Goal: Navigation & Orientation: Find specific page/section

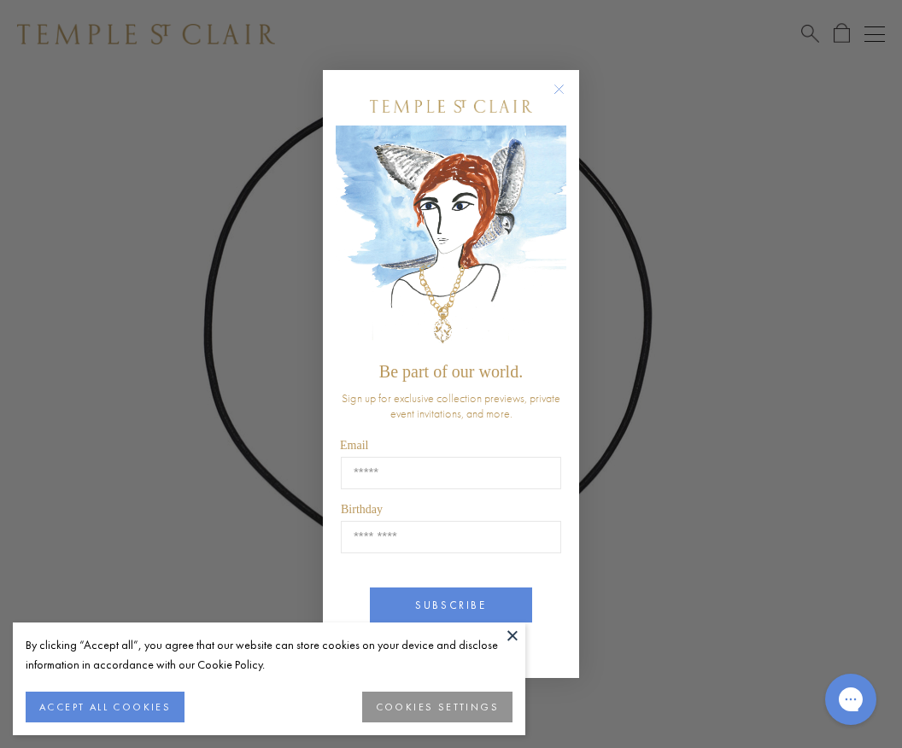
scroll to position [139, 0]
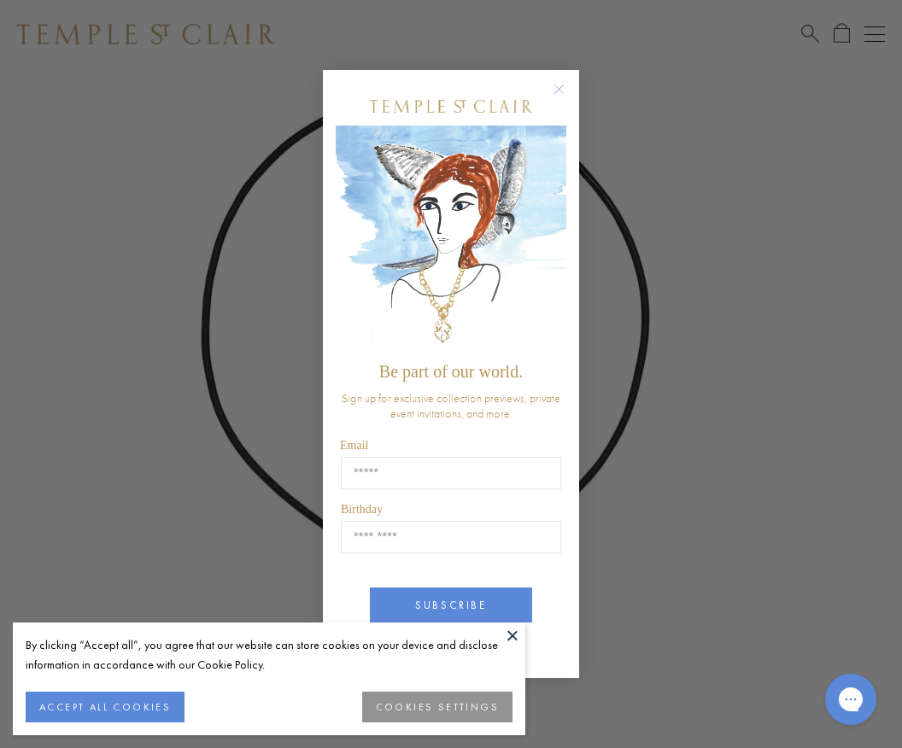
click at [555, 100] on circle "Close dialog" at bounding box center [559, 89] width 21 height 21
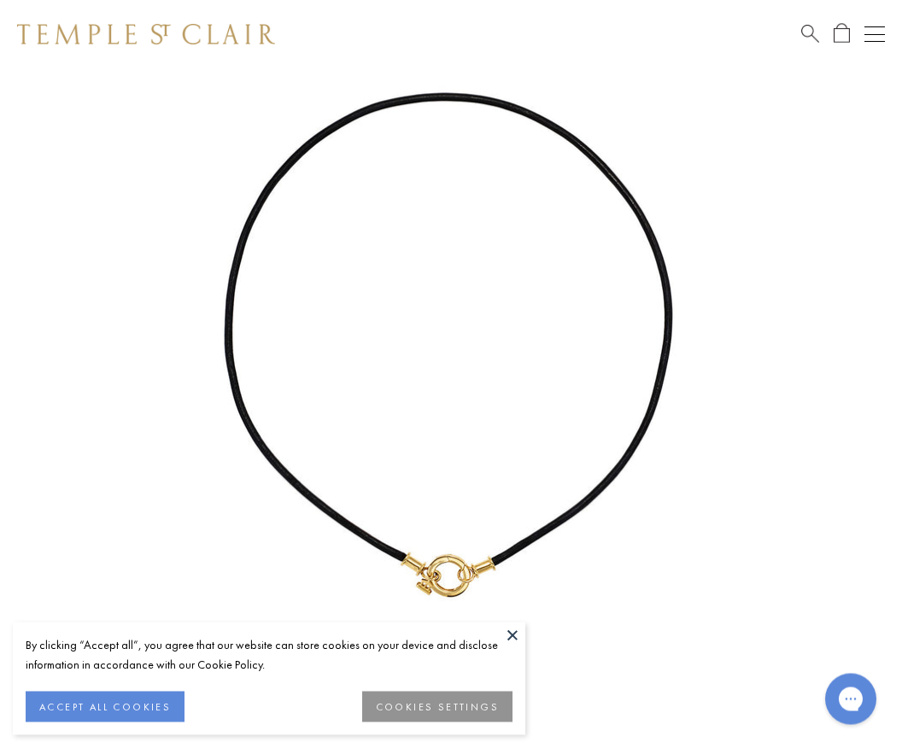
scroll to position [140, 0]
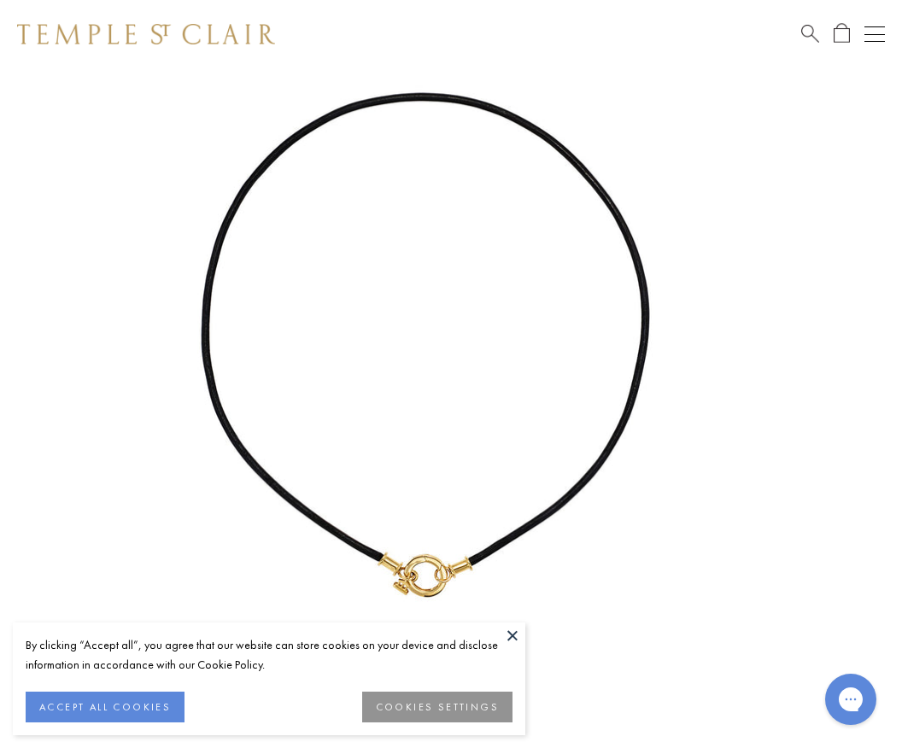
click at [136, 723] on button "ACCEPT ALL COOKIES" at bounding box center [105, 707] width 159 height 31
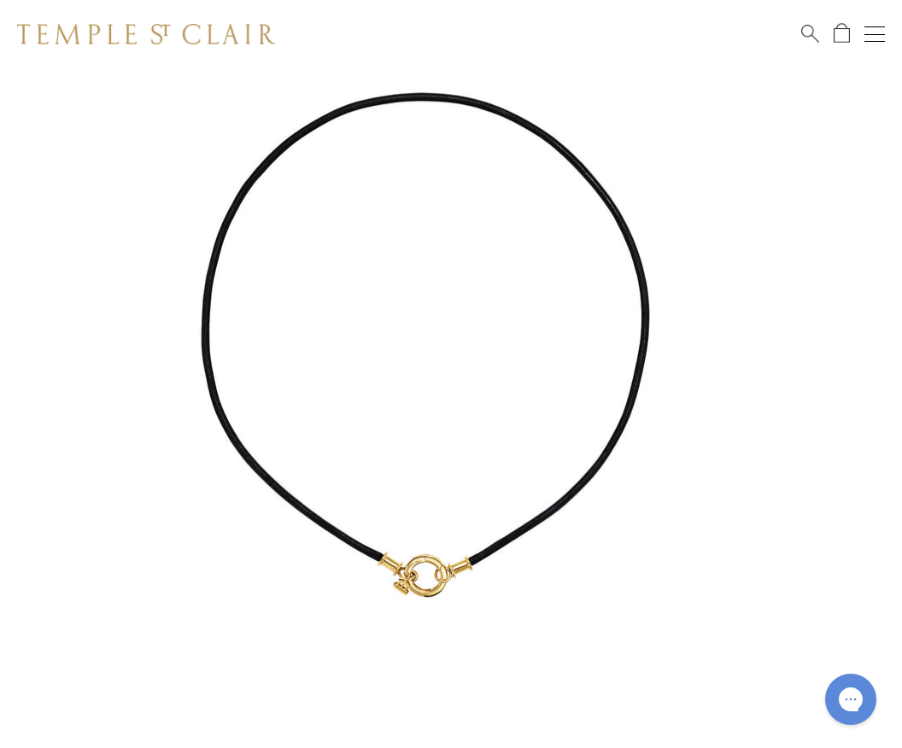
click at [882, 37] on button "Open navigation" at bounding box center [875, 34] width 21 height 21
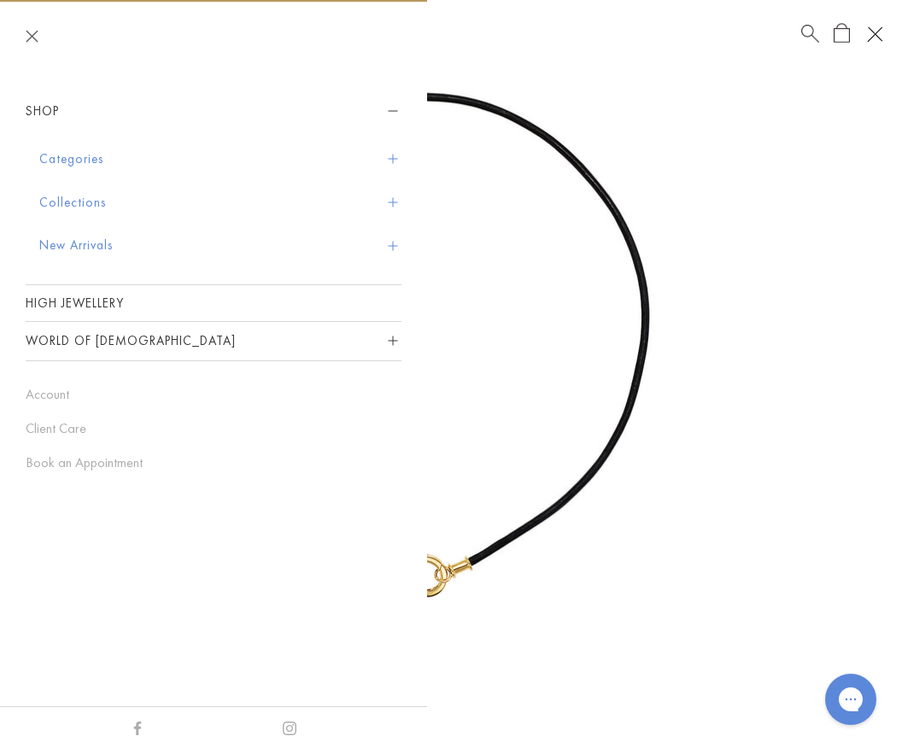
click at [77, 239] on button "New Arrivals" at bounding box center [220, 246] width 362 height 44
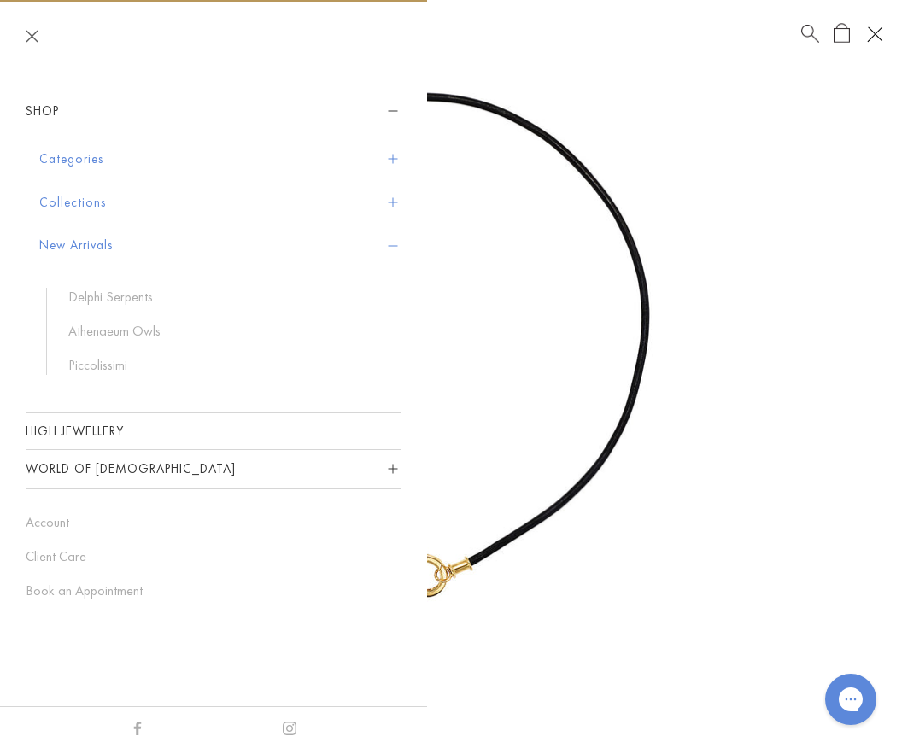
click at [125, 302] on link "Delphi Serpents" at bounding box center [226, 297] width 316 height 19
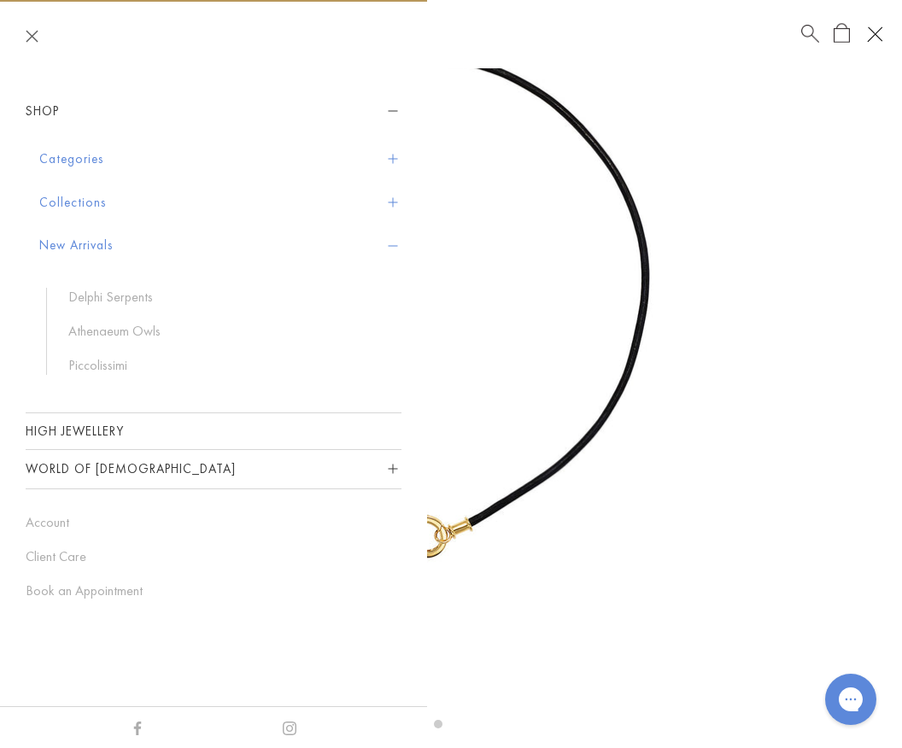
click at [138, 334] on link "Athenaeum Owls" at bounding box center [226, 331] width 316 height 19
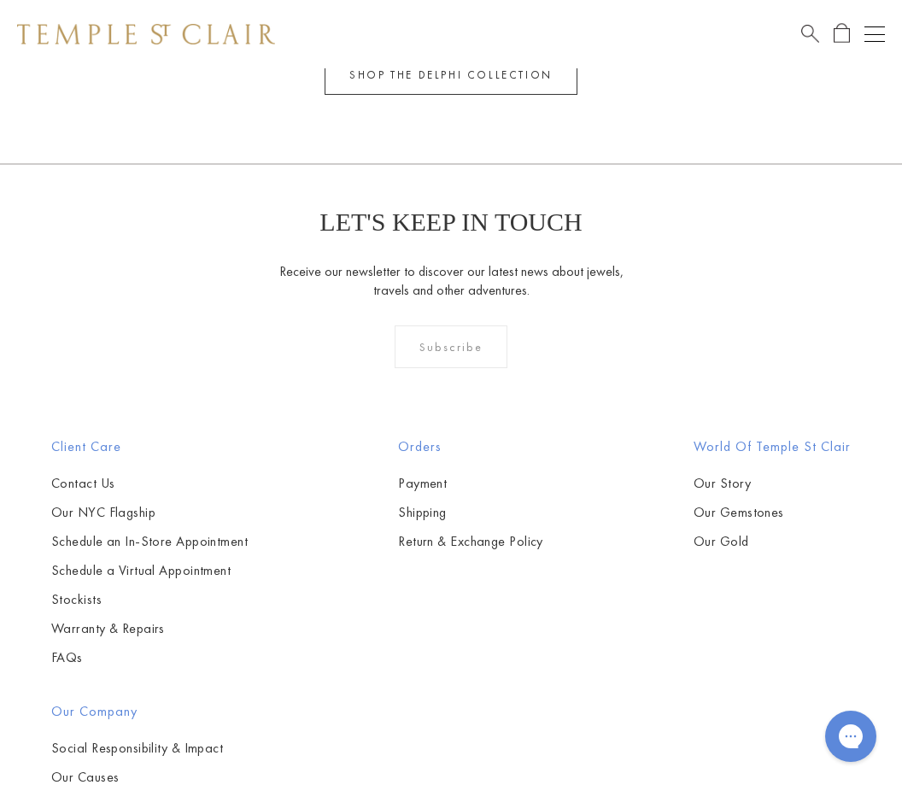
scroll to position [2266, 0]
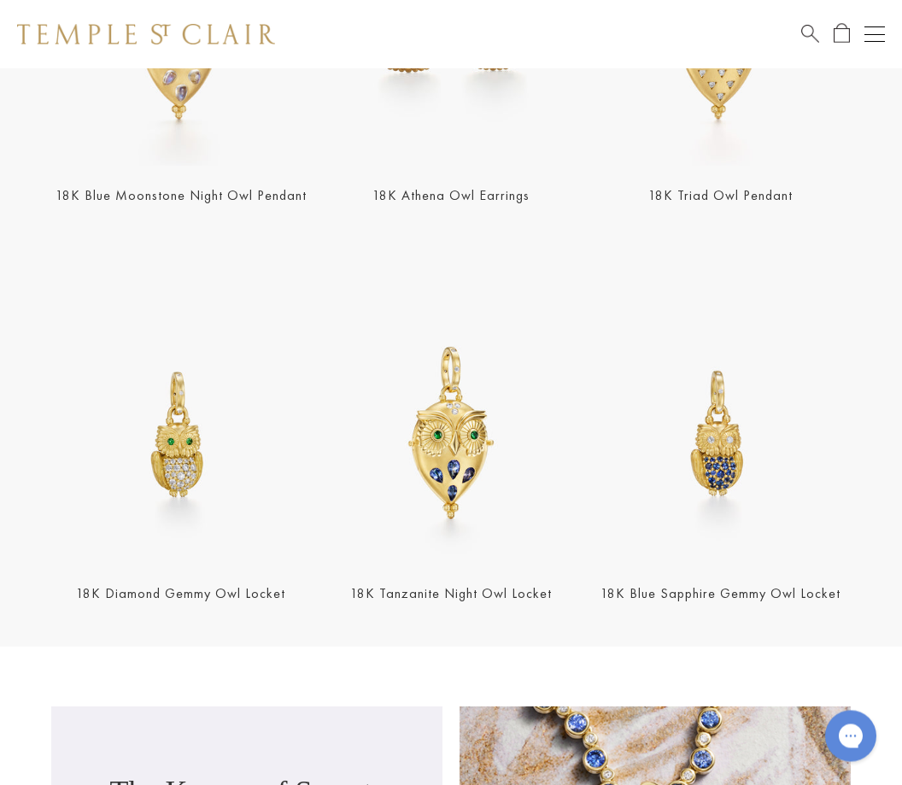
scroll to position [1653, 0]
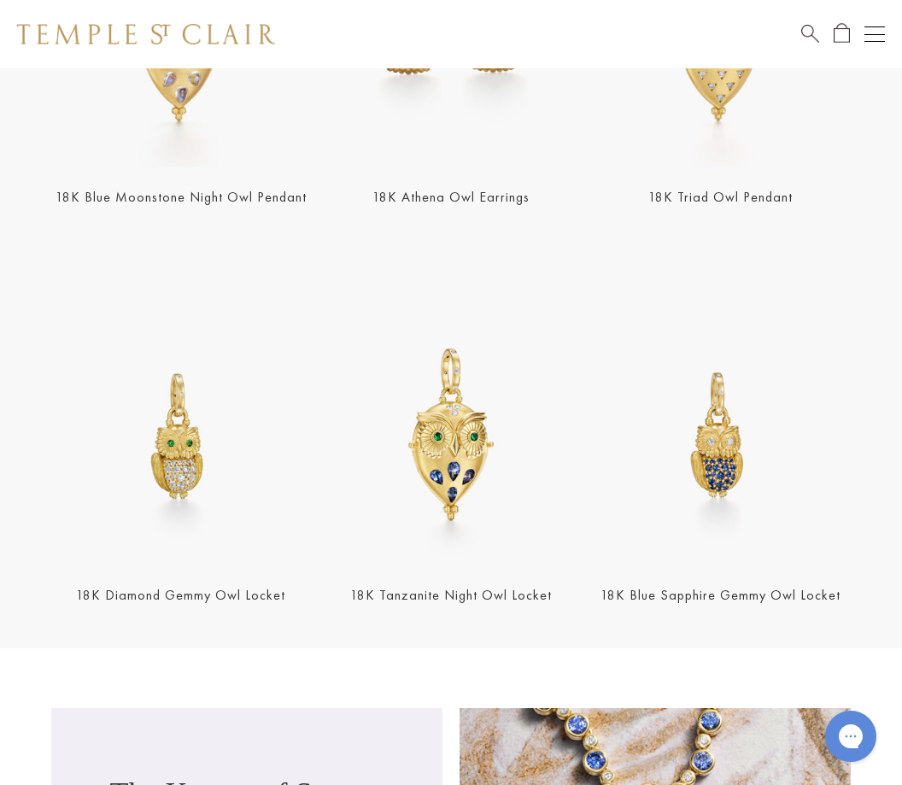
click at [755, 494] on img at bounding box center [721, 436] width 260 height 260
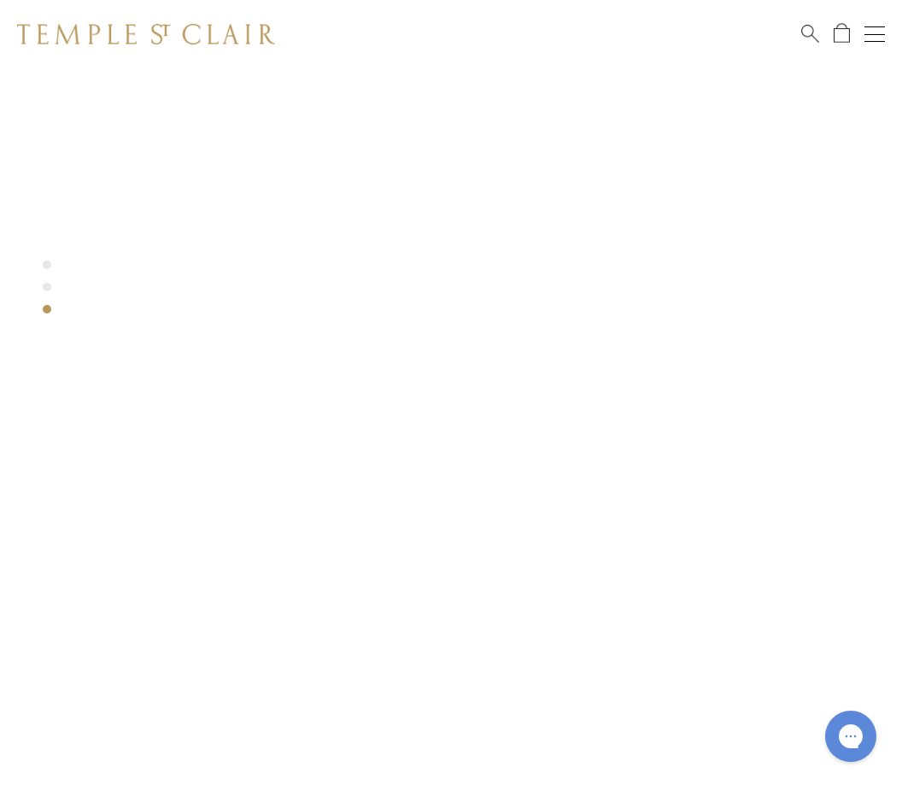
click at [881, 31] on button "Open navigation" at bounding box center [875, 34] width 21 height 21
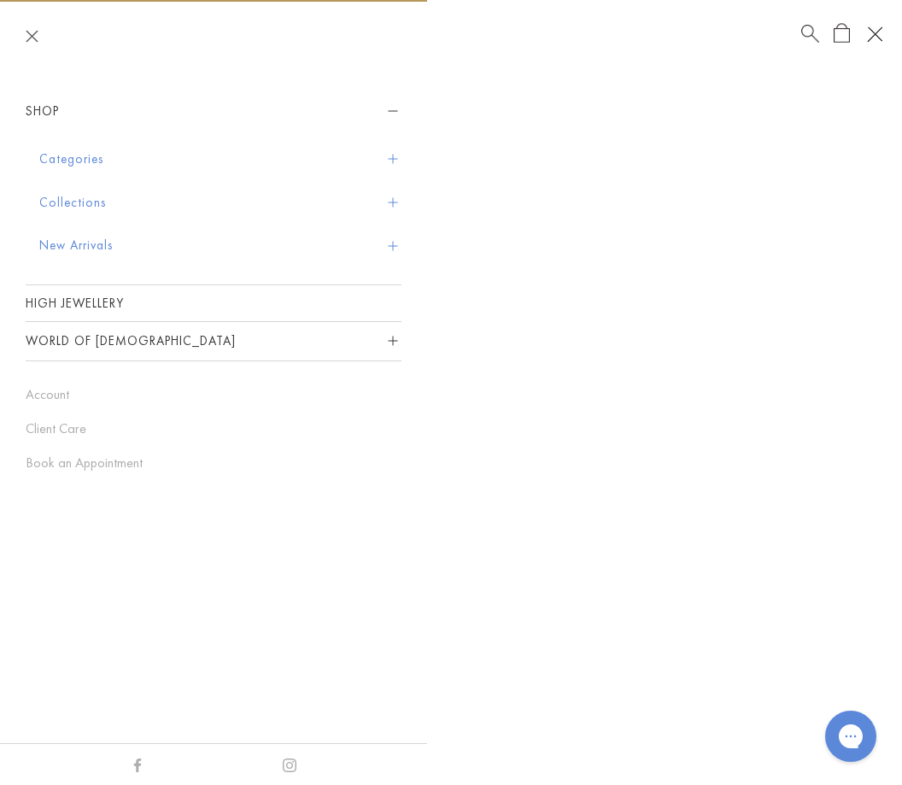
click at [84, 247] on button "New Arrivals" at bounding box center [220, 246] width 362 height 44
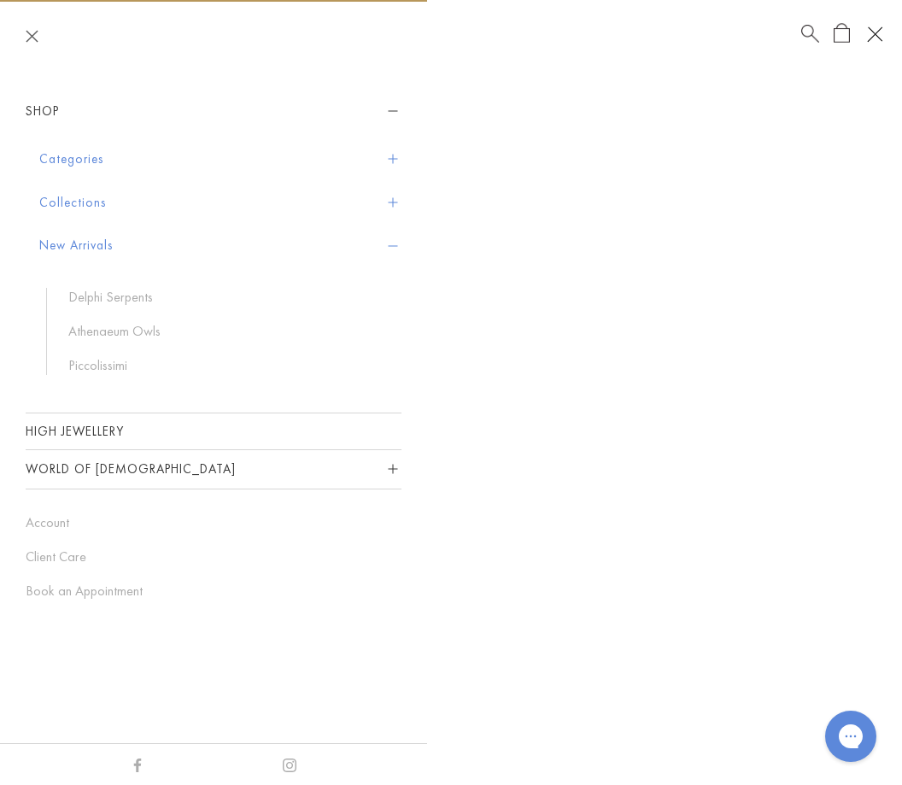
click at [80, 154] on button "Categories" at bounding box center [220, 160] width 362 height 44
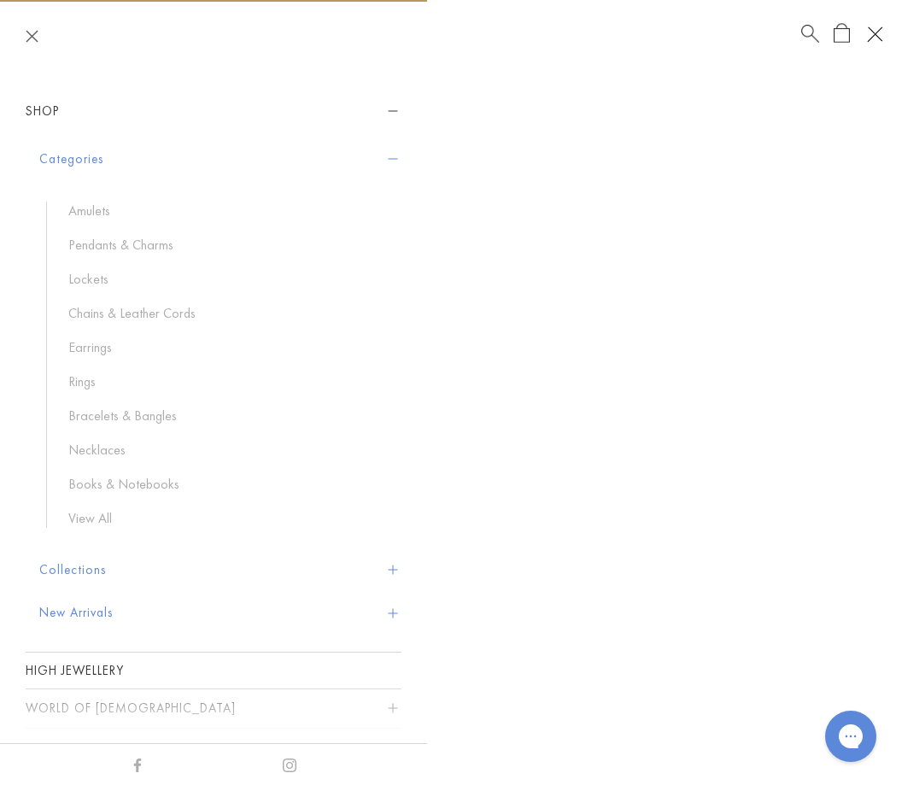
click at [108, 446] on link "Necklaces" at bounding box center [226, 450] width 316 height 19
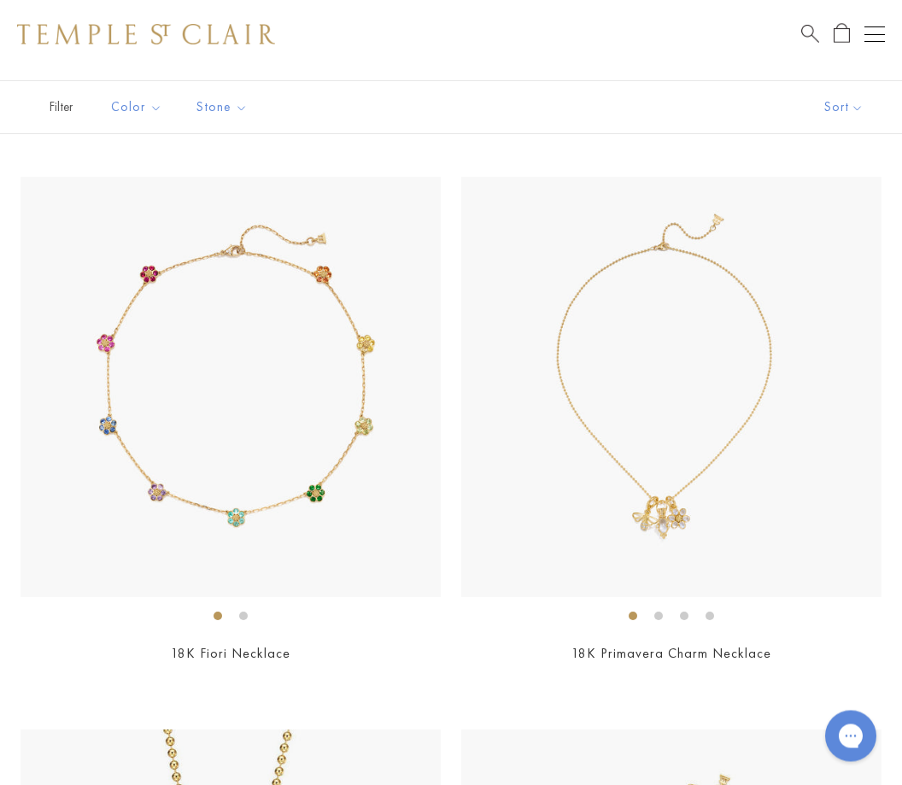
scroll to position [104, 0]
click at [713, 522] on img at bounding box center [671, 387] width 420 height 420
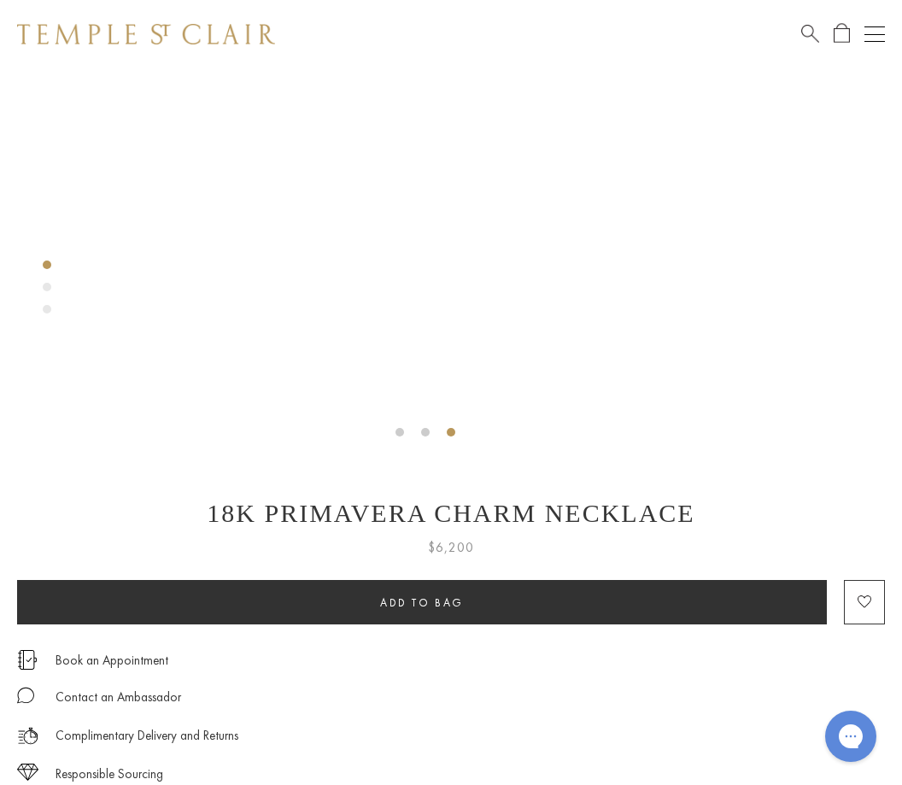
scroll to position [471, 0]
